Goal: Complete application form

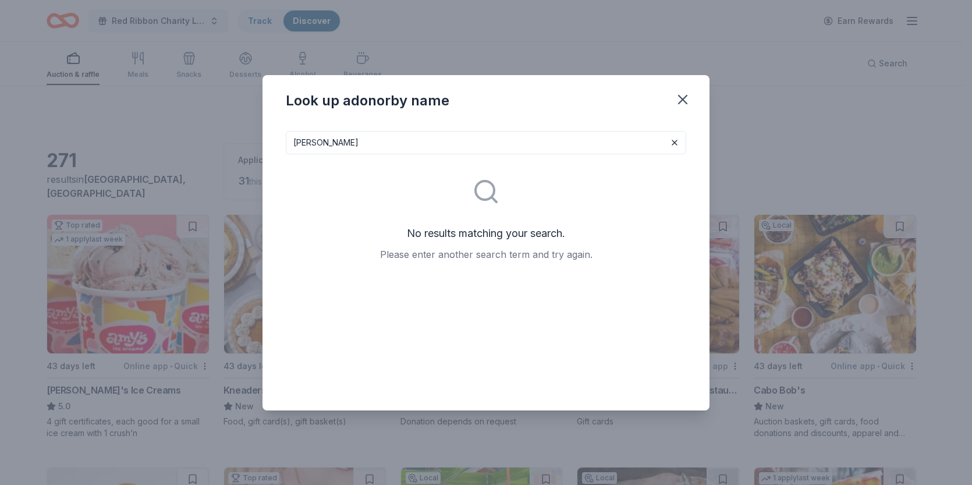
scroll to position [698, 0]
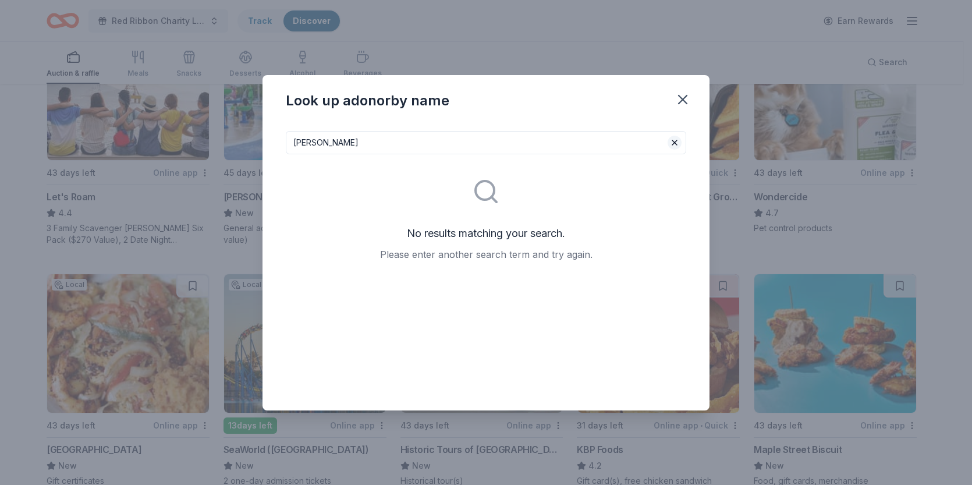
click at [670, 148] on div "[PERSON_NAME]" at bounding box center [486, 142] width 400 height 23
click at [680, 141] on button at bounding box center [674, 143] width 14 height 14
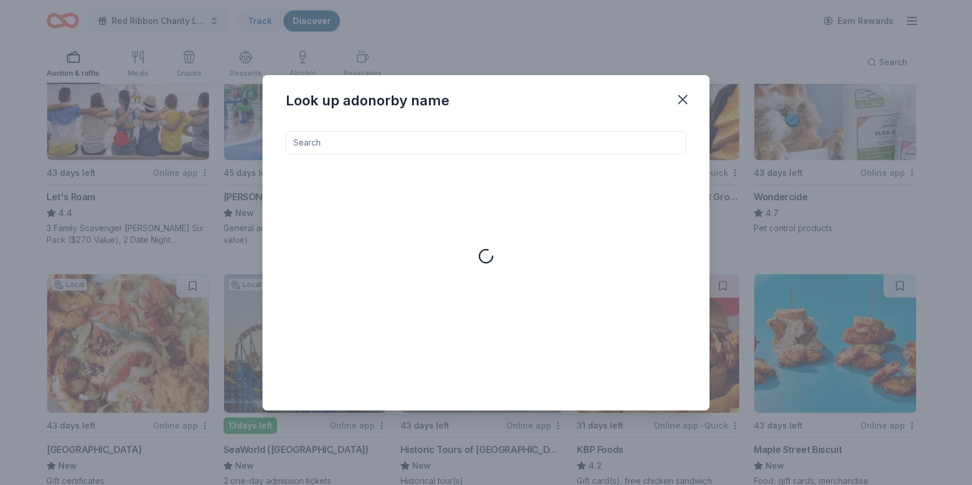
click at [554, 154] on div at bounding box center [486, 261] width 400 height 261
click at [564, 140] on input at bounding box center [486, 142] width 400 height 23
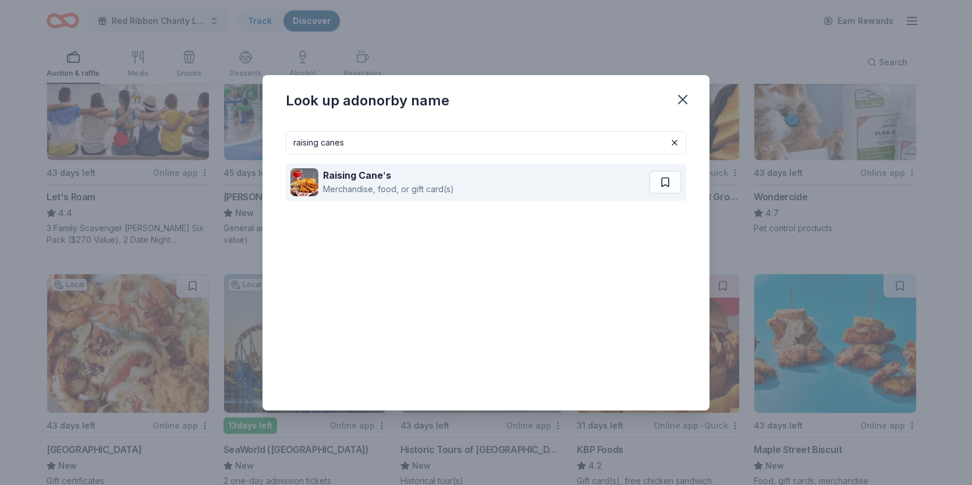
click at [524, 169] on div "Raising Cane ' s Merchandise, food, or gift card(s)" at bounding box center [469, 182] width 358 height 37
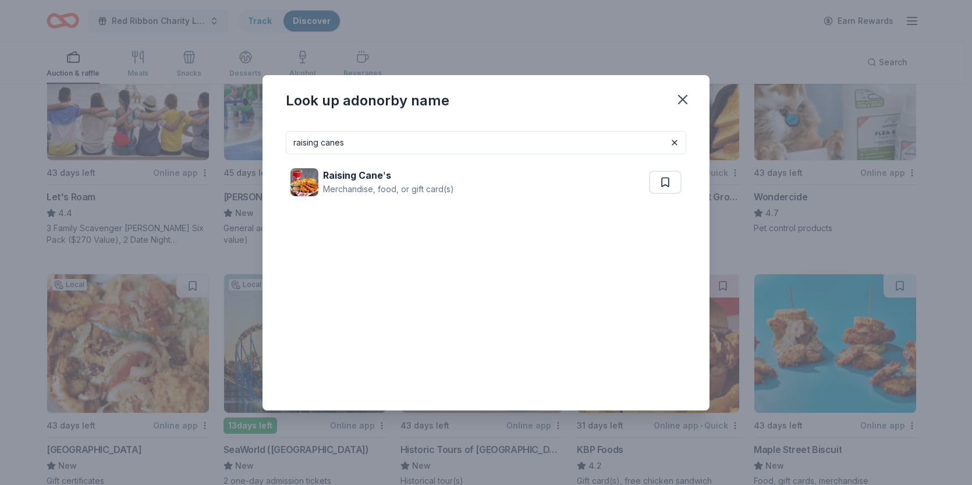
click at [537, 134] on input "raising canes" at bounding box center [486, 142] width 400 height 23
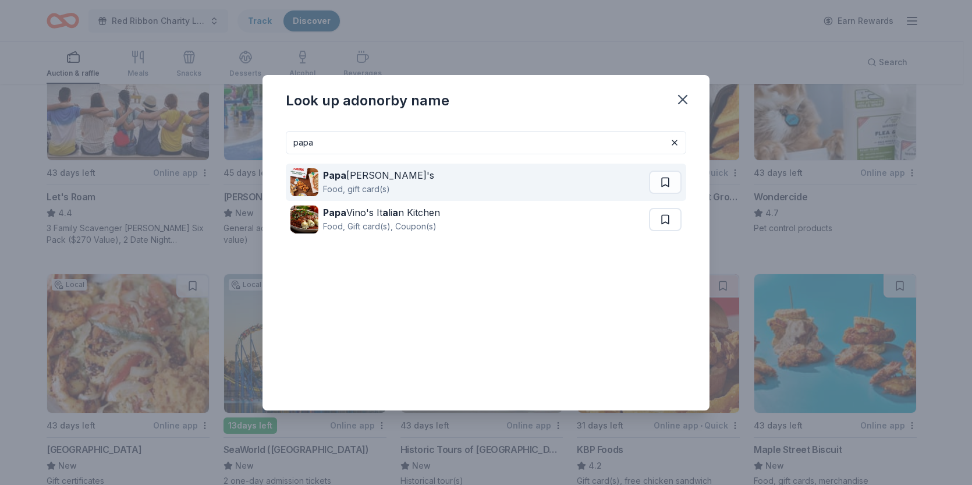
click at [520, 164] on div "Papa [PERSON_NAME]'s Food, gift card(s)" at bounding box center [469, 182] width 358 height 37
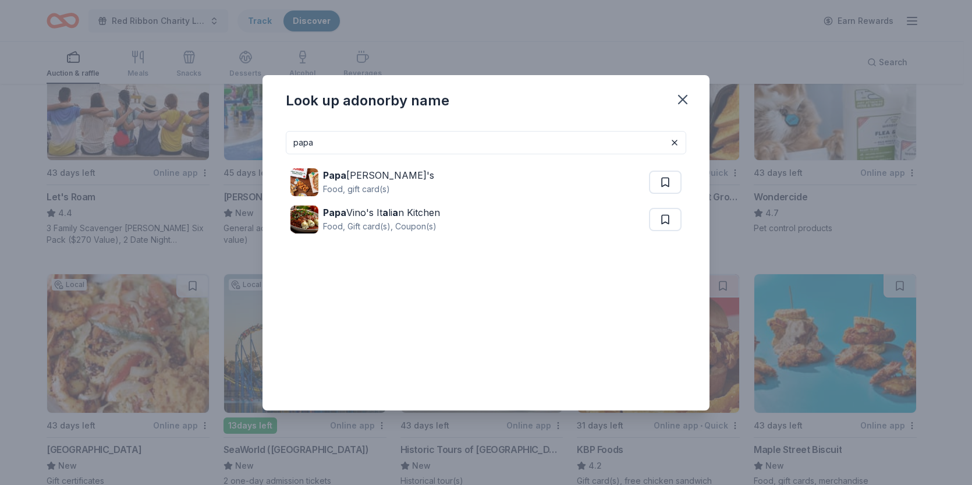
click at [574, 146] on input "papa" at bounding box center [486, 142] width 400 height 23
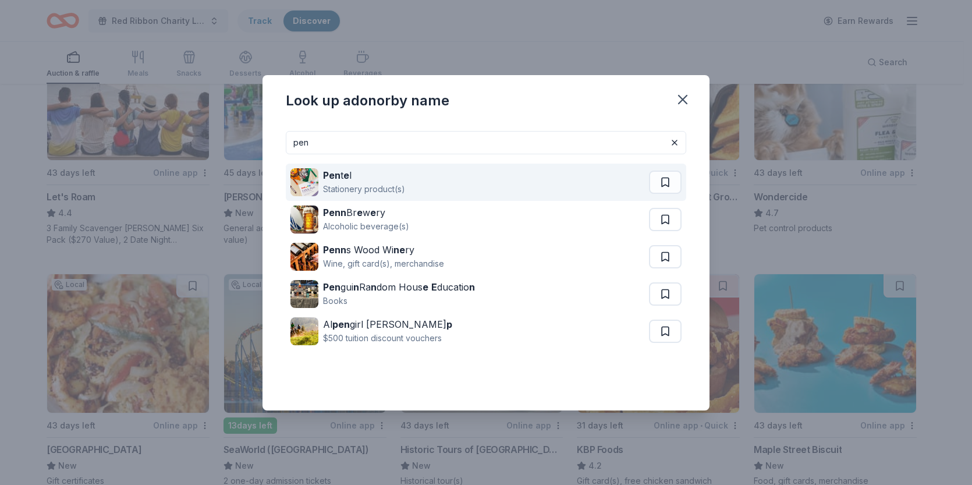
type input "pen"
click at [532, 184] on div "Pen t e l Stationery product(s)" at bounding box center [469, 182] width 358 height 37
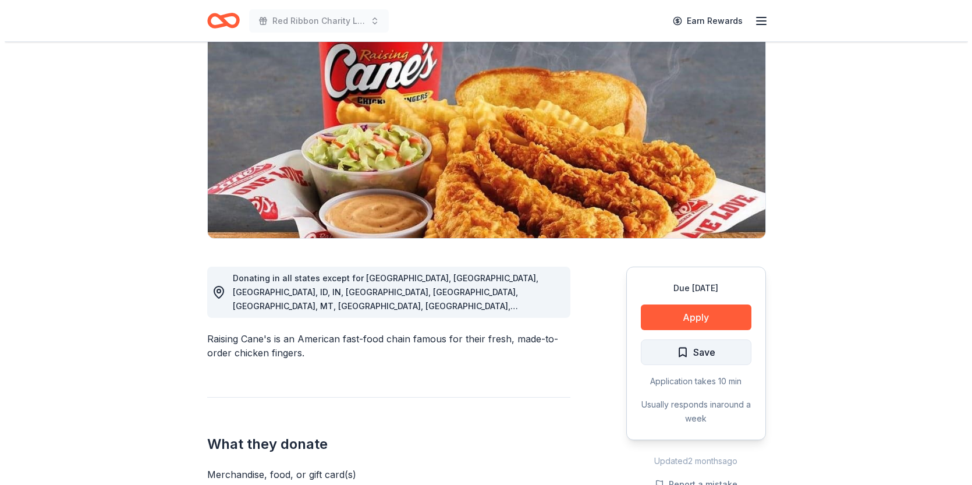
scroll to position [116, 0]
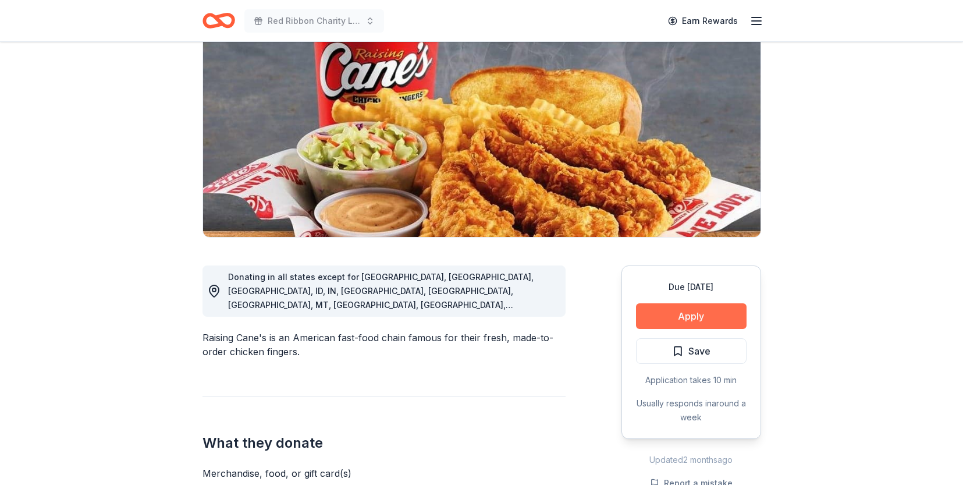
click at [721, 314] on button "Apply" at bounding box center [691, 316] width 111 height 26
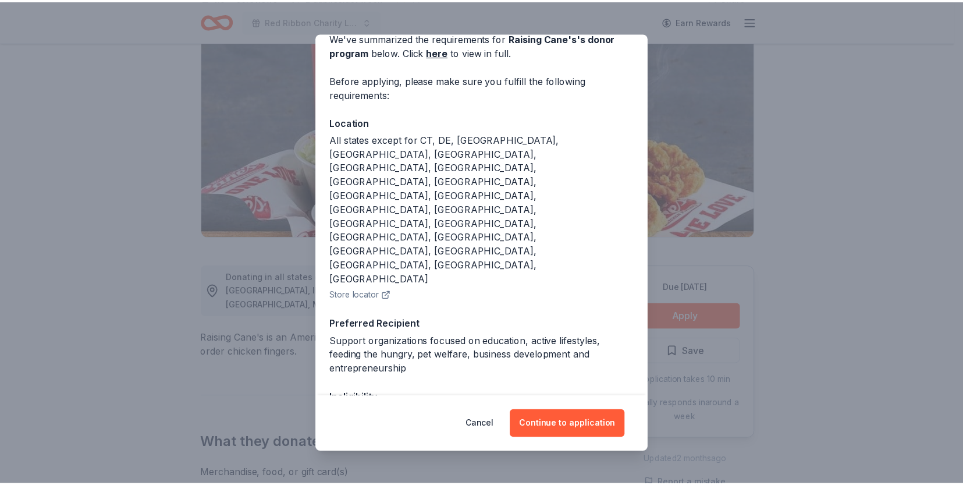
scroll to position [65, 0]
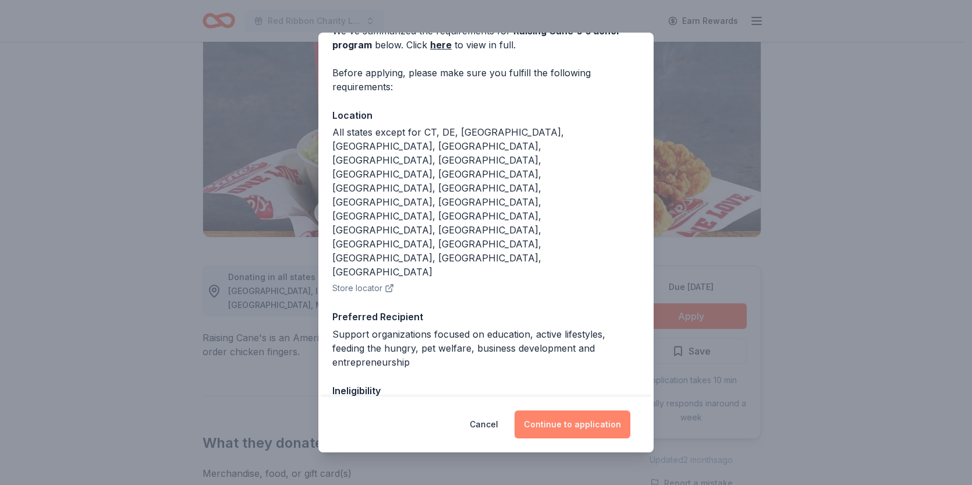
click at [579, 416] on button "Continue to application" at bounding box center [572, 424] width 116 height 28
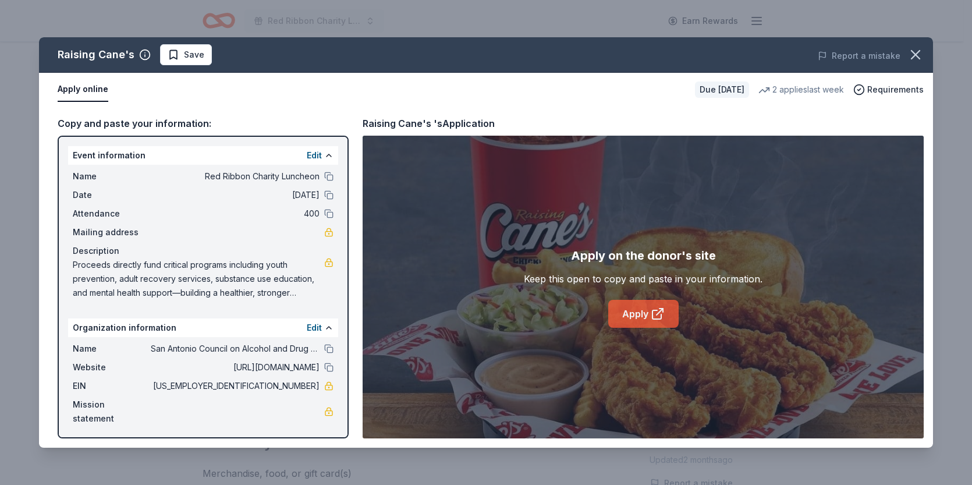
click at [644, 311] on link "Apply" at bounding box center [643, 314] width 70 height 28
click at [659, 301] on link "Apply" at bounding box center [643, 314] width 70 height 28
click at [921, 58] on icon "button" at bounding box center [915, 55] width 16 height 16
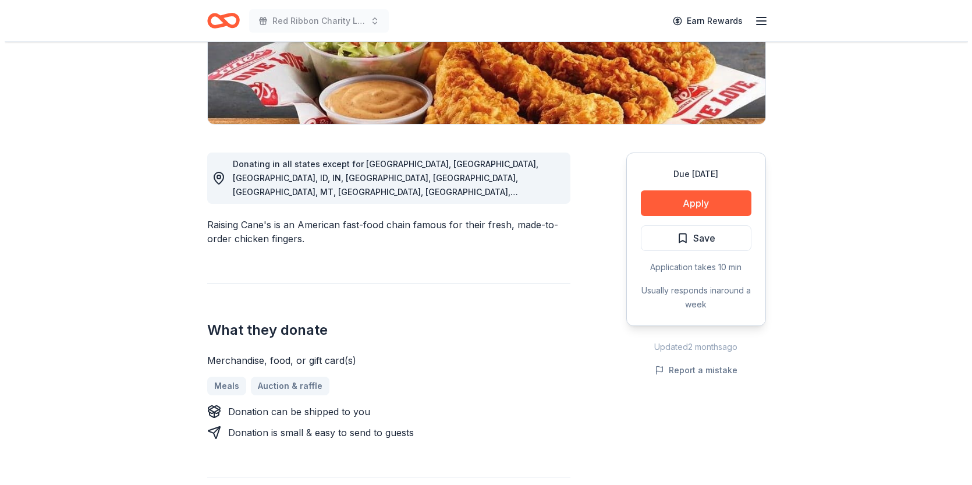
scroll to position [233, 0]
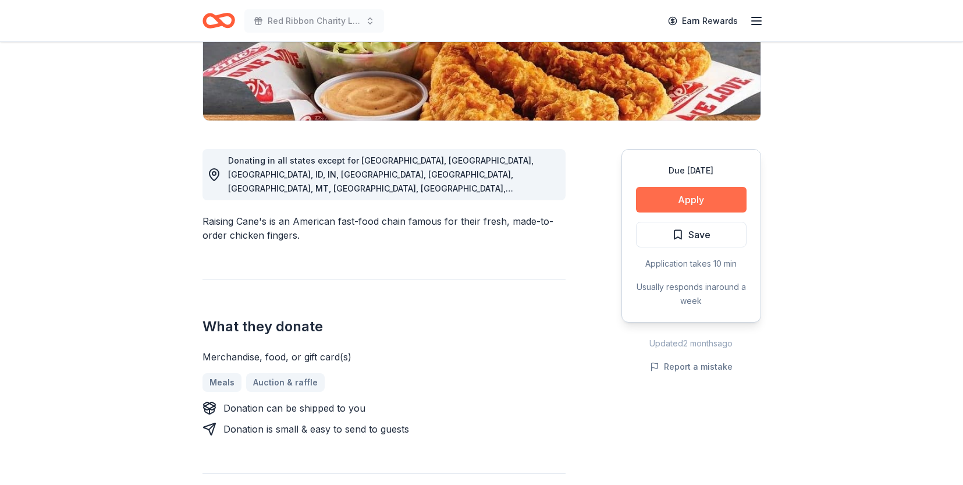
click at [697, 198] on button "Apply" at bounding box center [691, 200] width 111 height 26
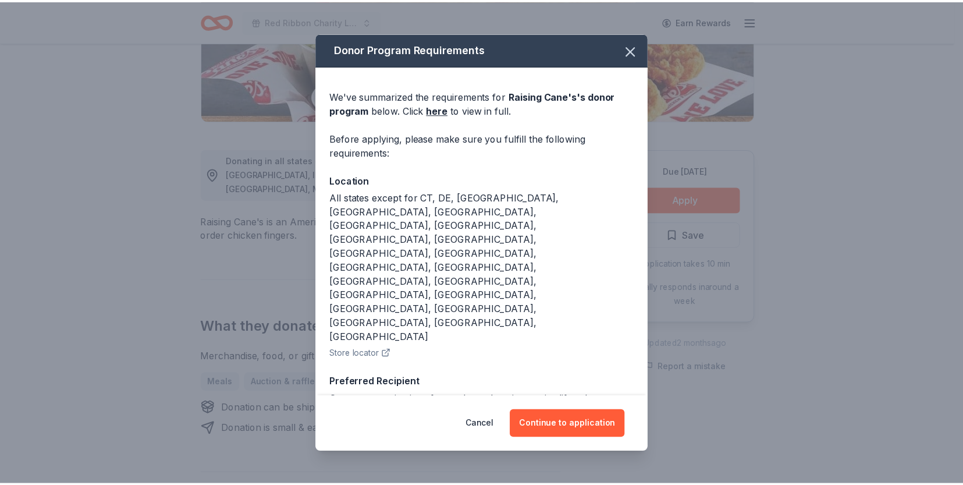
scroll to position [65, 0]
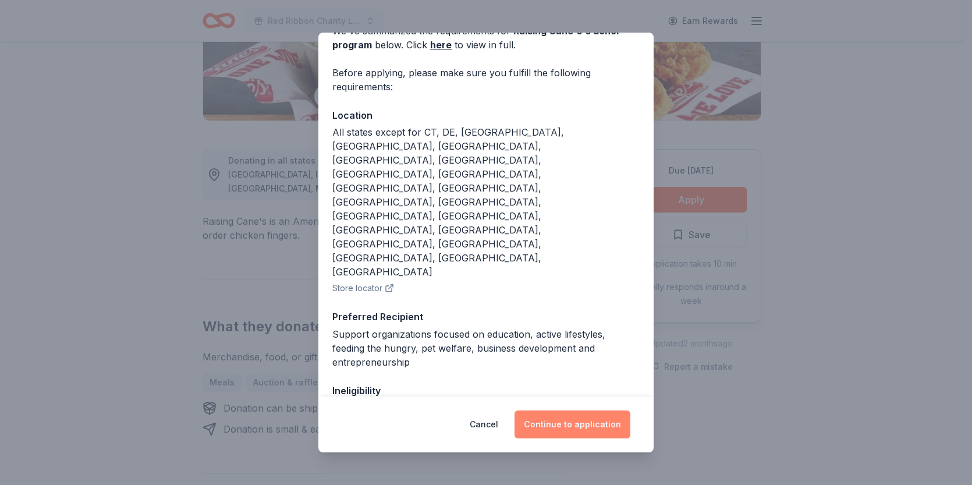
click at [553, 415] on button "Continue to application" at bounding box center [572, 424] width 116 height 28
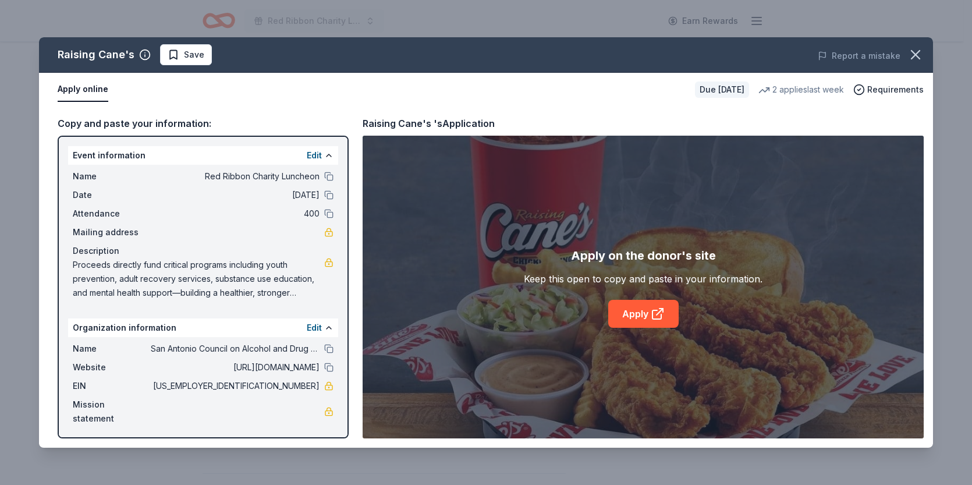
click at [612, 292] on div "Apply on the donor's site Keep this open to copy and paste in your information.…" at bounding box center [643, 286] width 239 height 81
click at [618, 306] on link "Apply" at bounding box center [643, 314] width 70 height 28
click at [917, 52] on icon "button" at bounding box center [915, 55] width 16 height 16
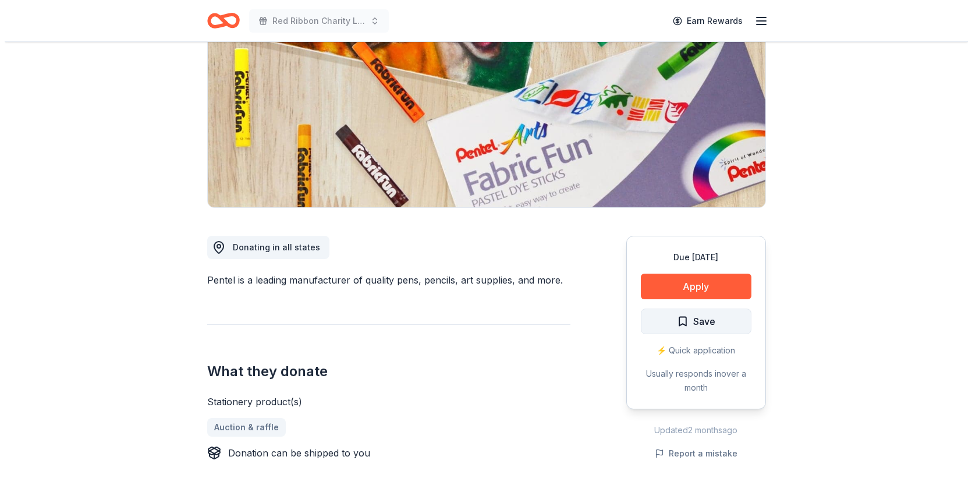
scroll to position [175, 0]
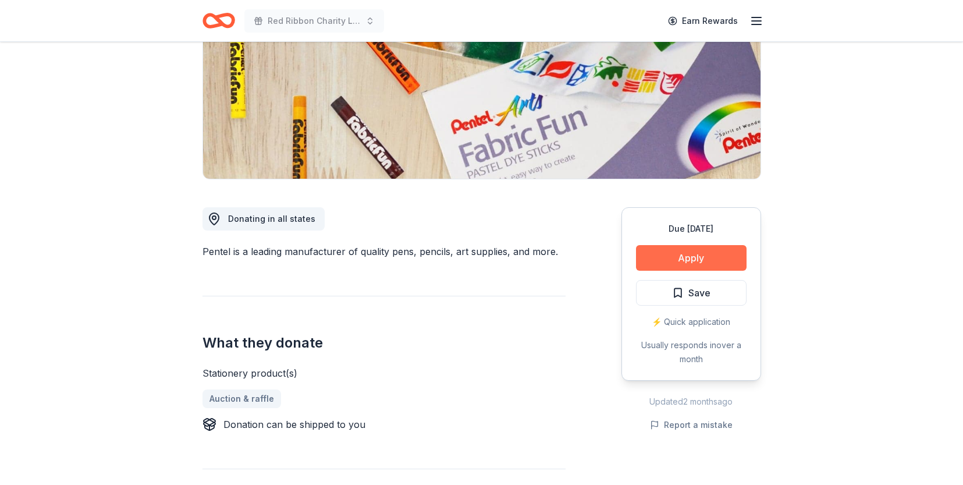
click at [705, 251] on button "Apply" at bounding box center [691, 258] width 111 height 26
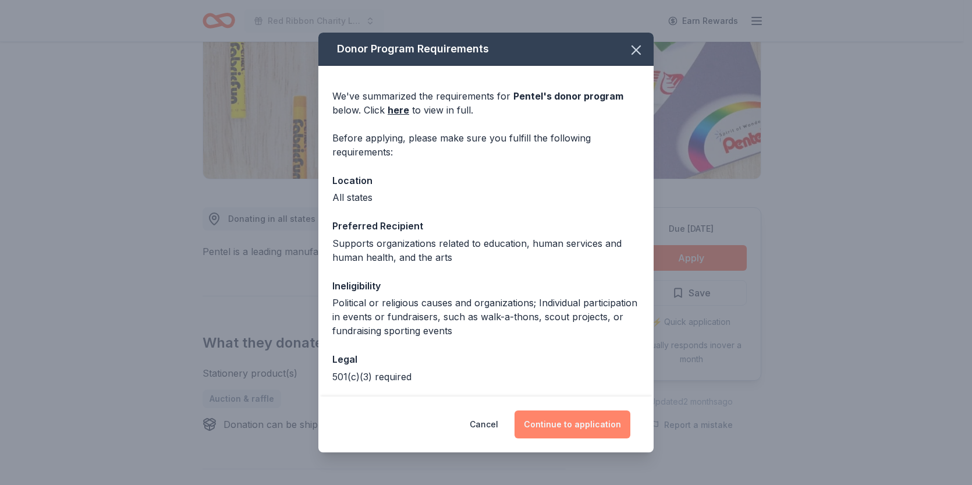
click at [567, 412] on button "Continue to application" at bounding box center [572, 424] width 116 height 28
